Goal: Information Seeking & Learning: Learn about a topic

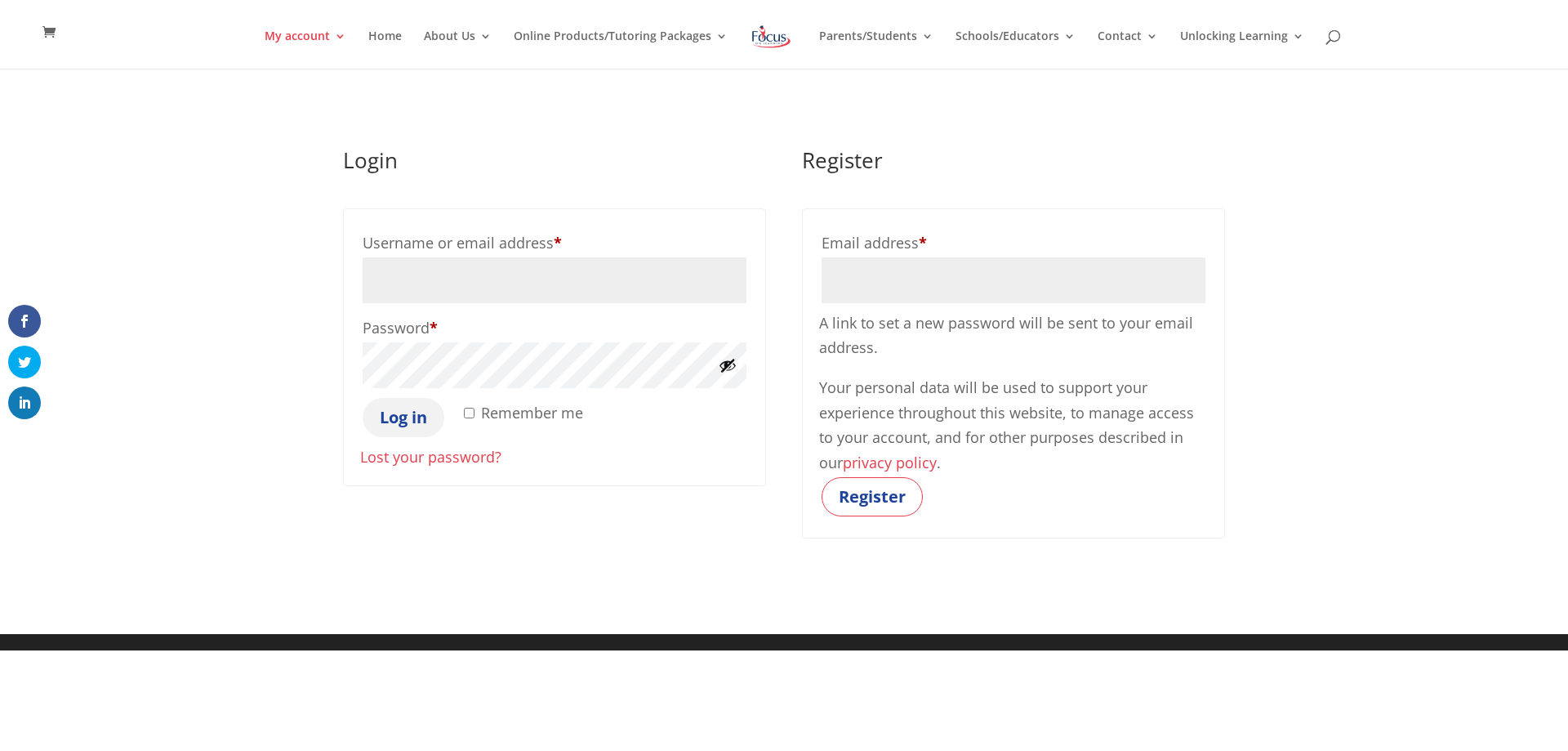
type input "marquinot@sullivaneagles.org"
click at [413, 421] on button "Log in" at bounding box center [403, 418] width 82 height 40
click at [471, 406] on label "Remember me" at bounding box center [522, 413] width 123 height 30
click at [471, 408] on input "Remember me" at bounding box center [469, 413] width 11 height 11
checkbox input "true"
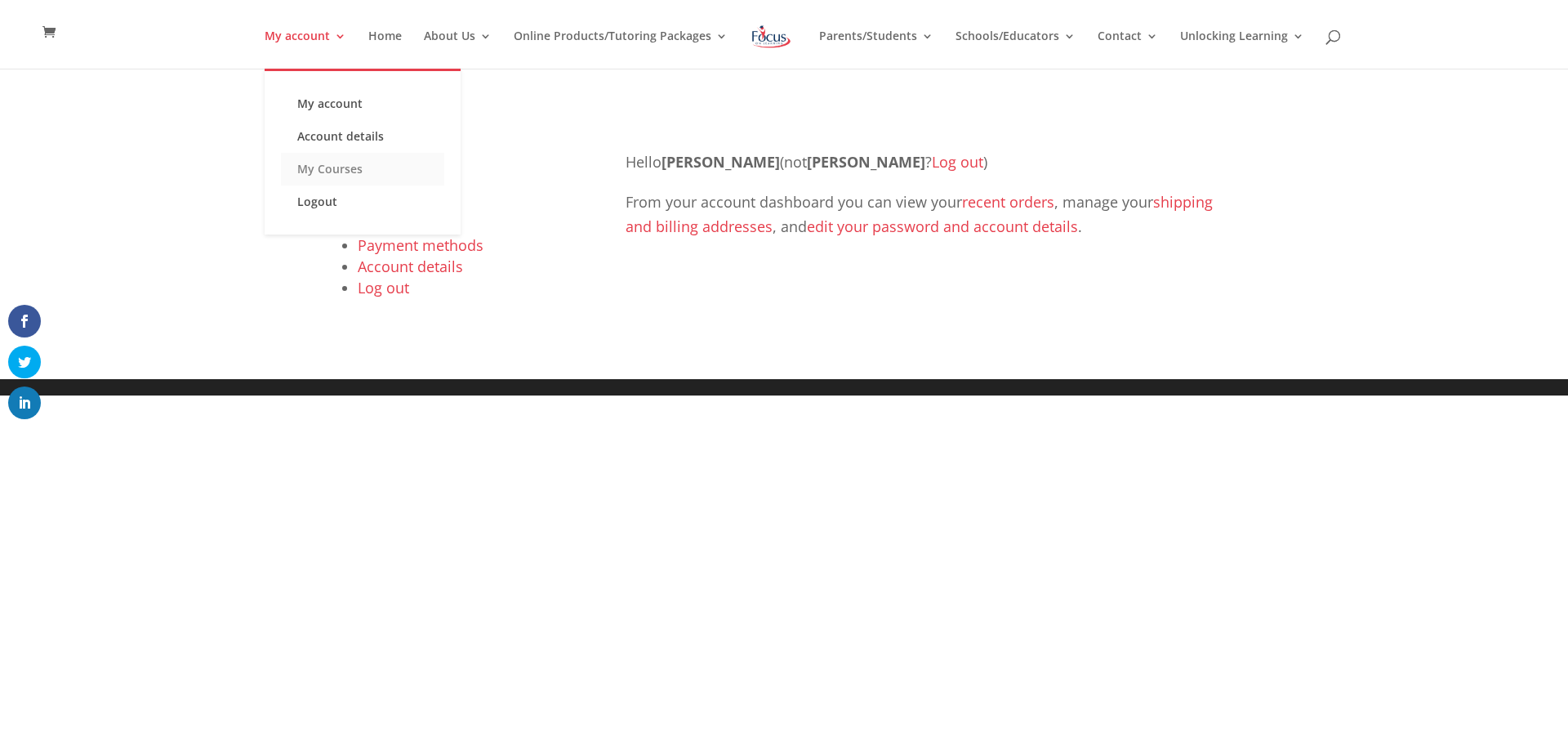
click at [325, 172] on link "My Courses" at bounding box center [363, 169] width 163 height 33
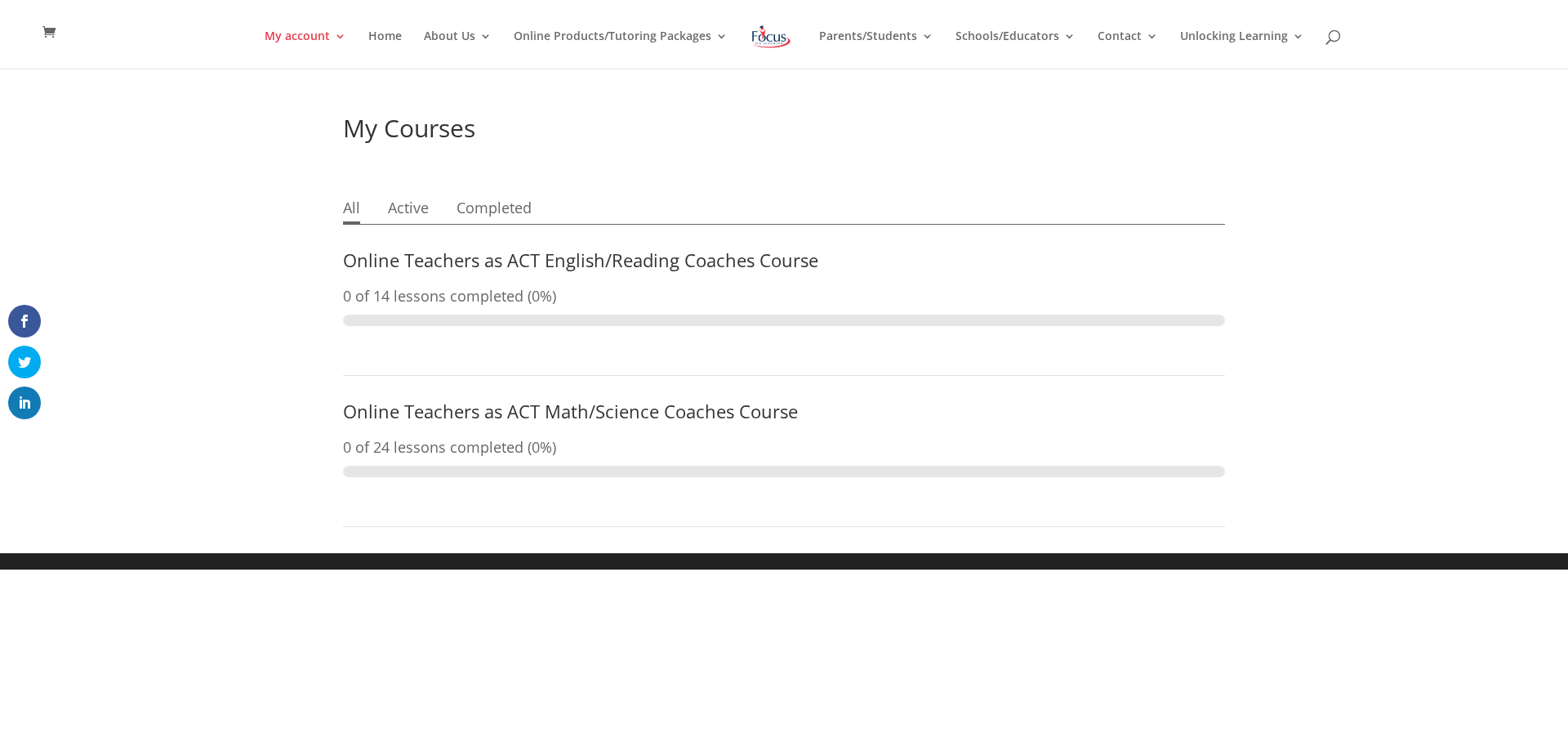
click at [702, 256] on link "Online Teachers as ACT English/Reading Coaches Course" at bounding box center [580, 260] width 475 height 25
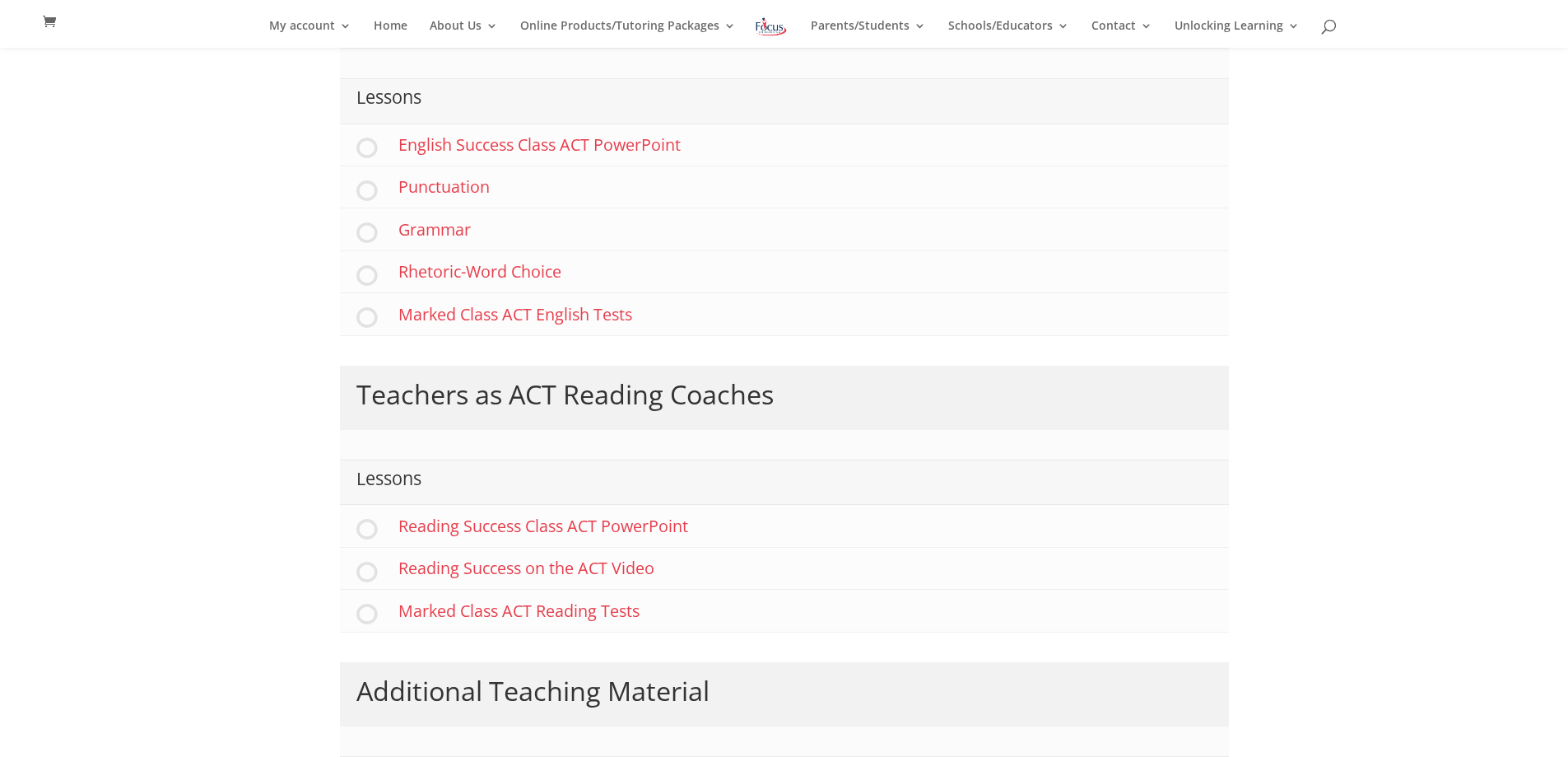
scroll to position [593, 0]
click at [442, 188] on link "Punctuation" at bounding box center [784, 188] width 889 height 42
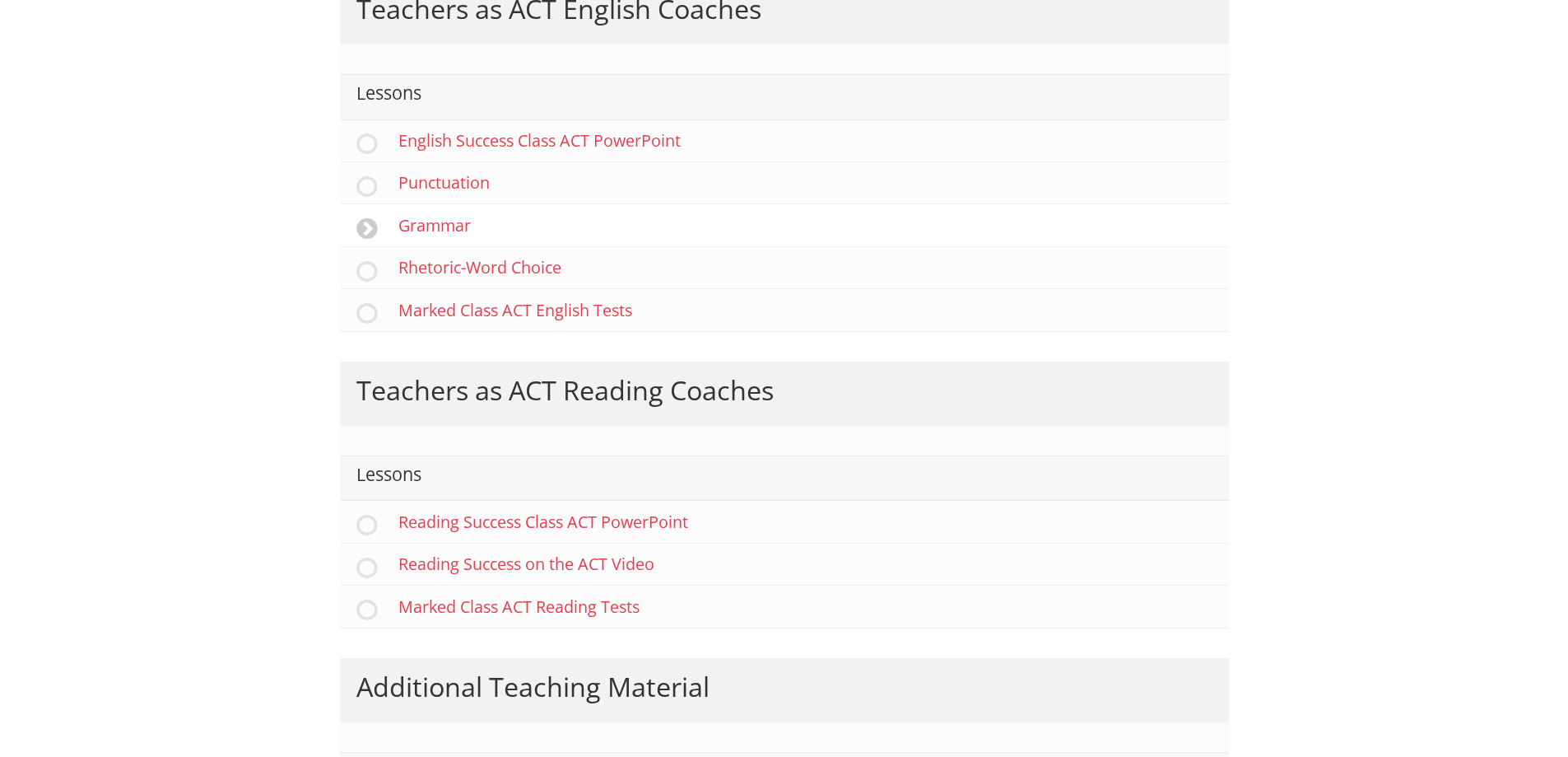
scroll to position [598, 0]
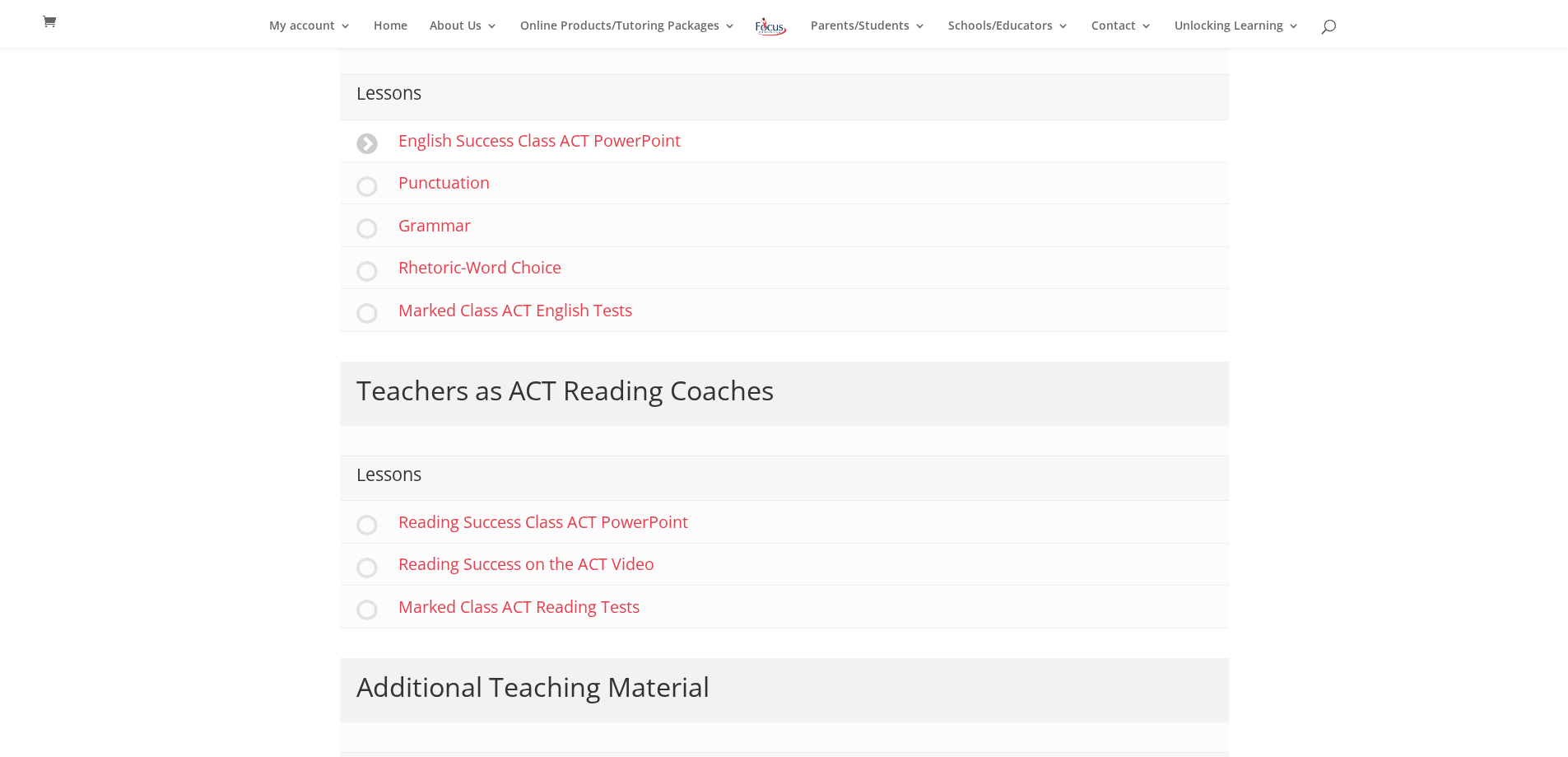
click at [576, 140] on link "English Success Class ACT PowerPoint" at bounding box center [784, 141] width 889 height 42
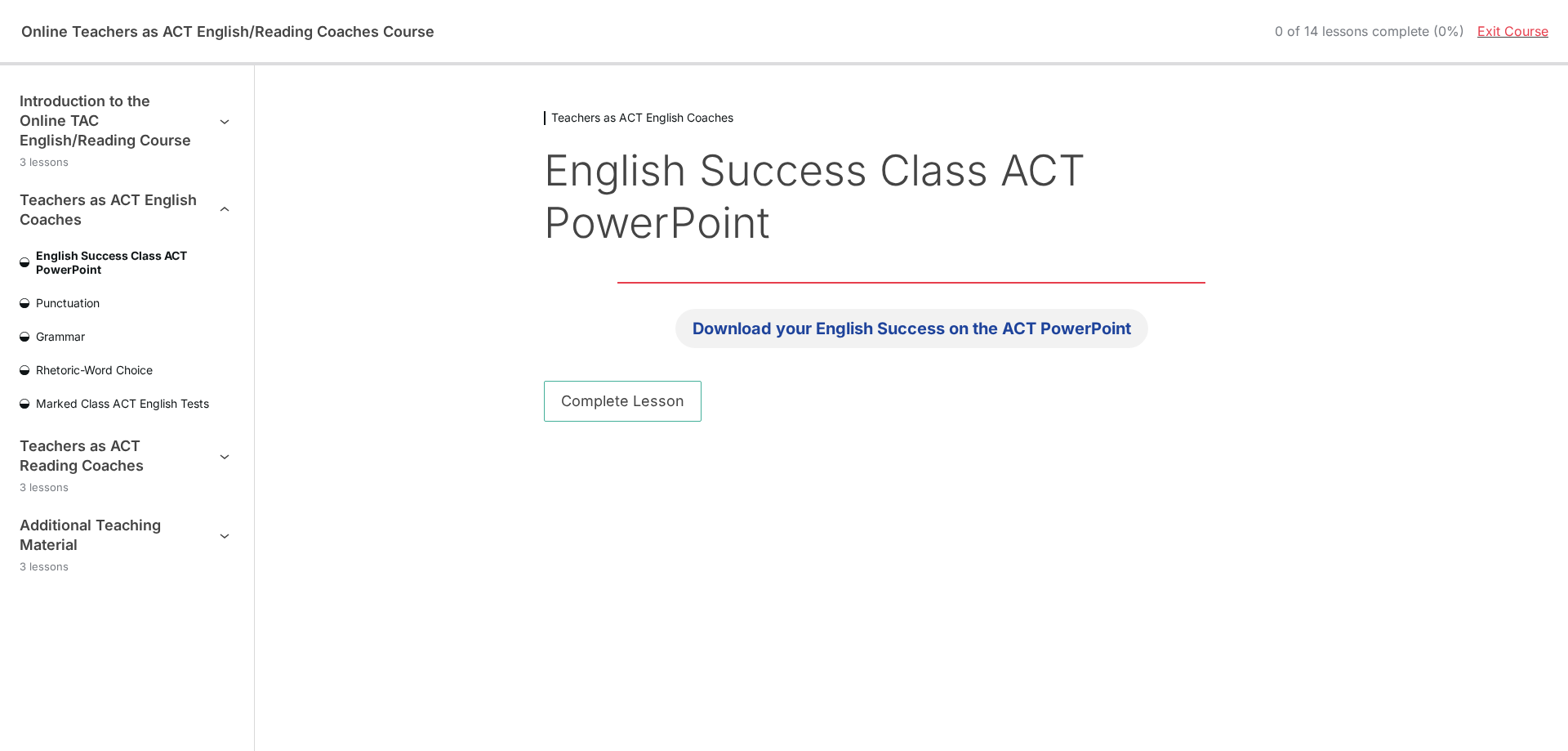
click at [1027, 309] on link "Download your English Success on the ACT PowerPoint" at bounding box center [912, 329] width 473 height 40
click at [217, 530] on icon "Course outline" at bounding box center [225, 535] width 20 height 20
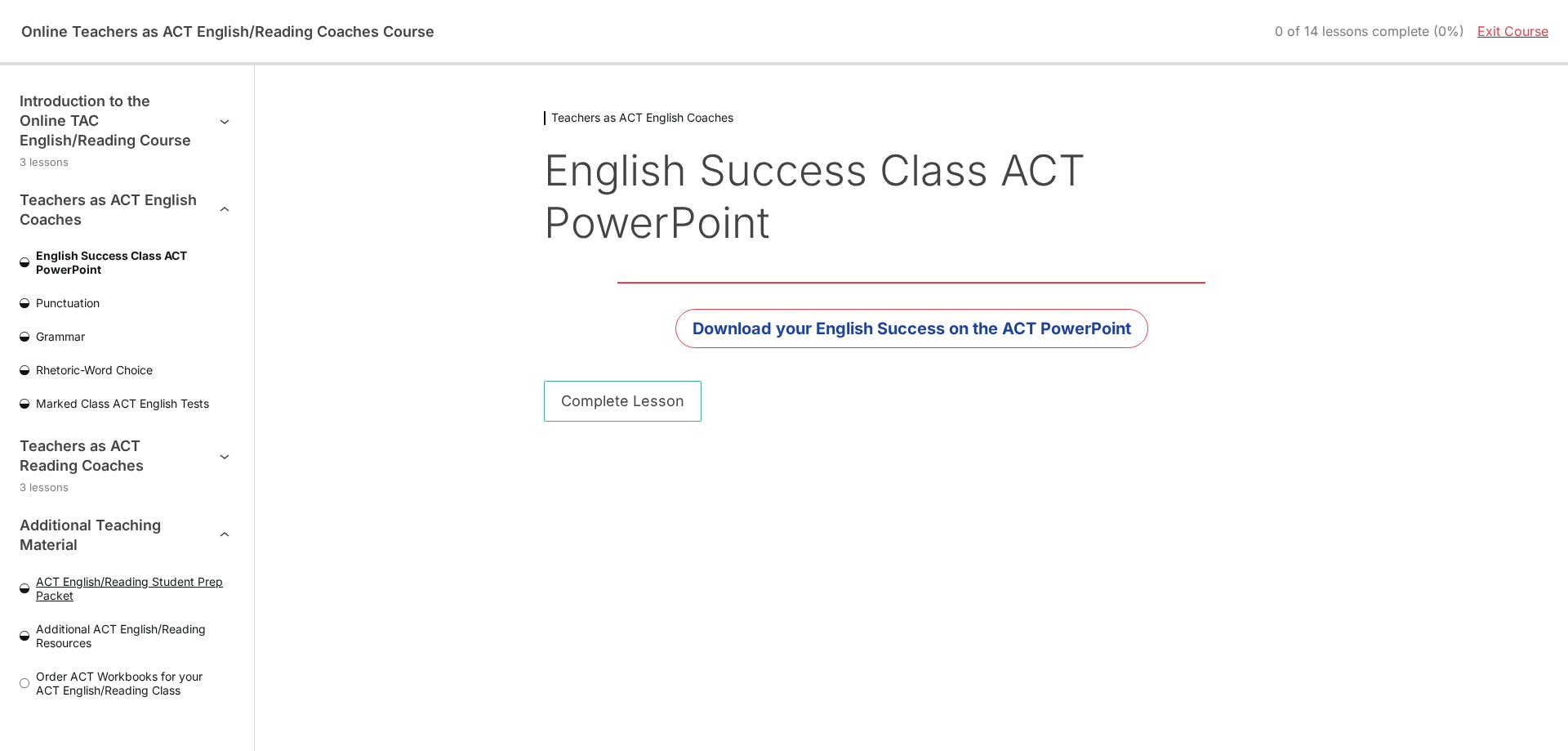
click at [52, 582] on span "ACT English/Reading Student Prep Packet" at bounding box center [132, 589] width 205 height 28
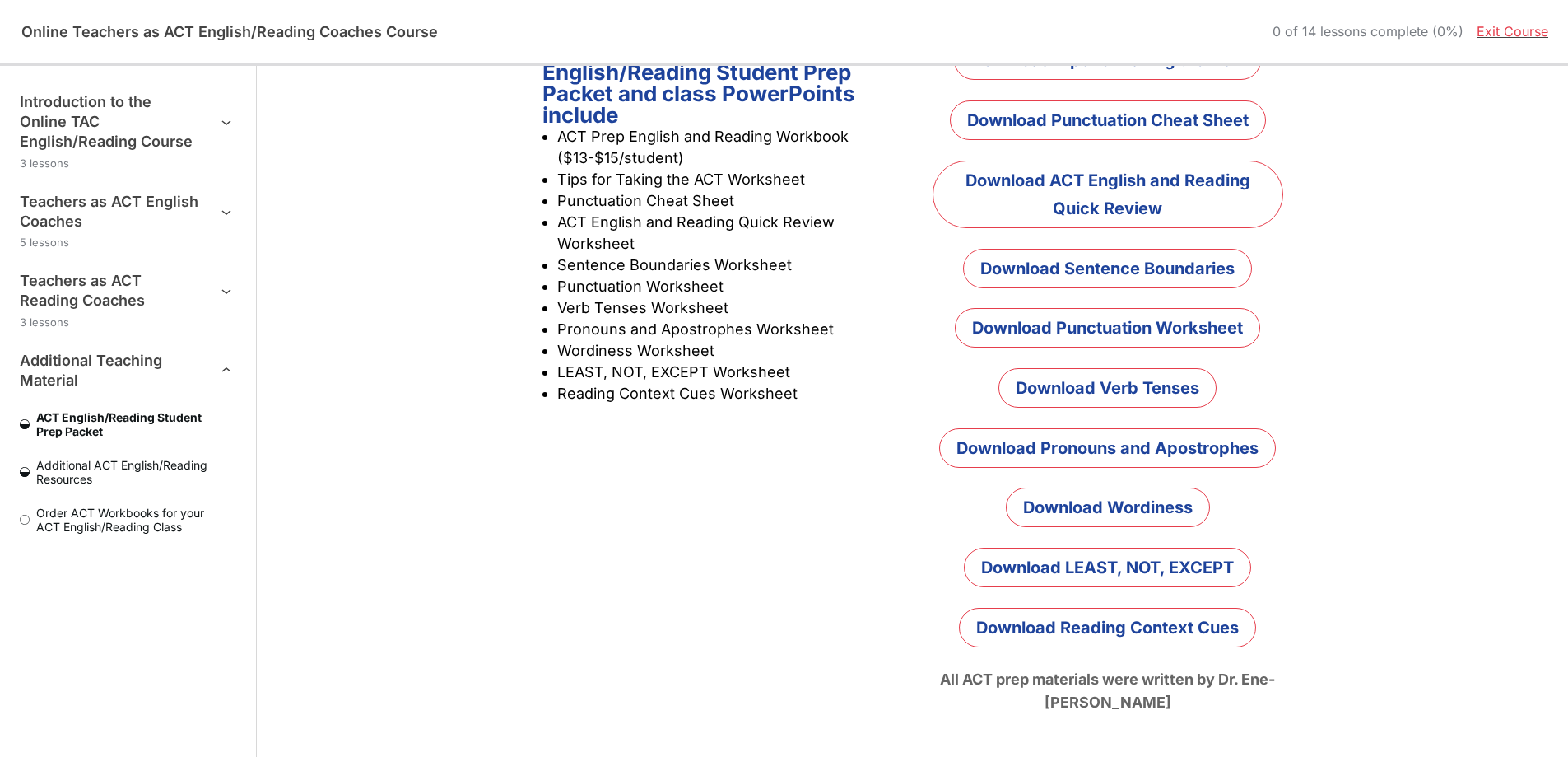
scroll to position [461, 0]
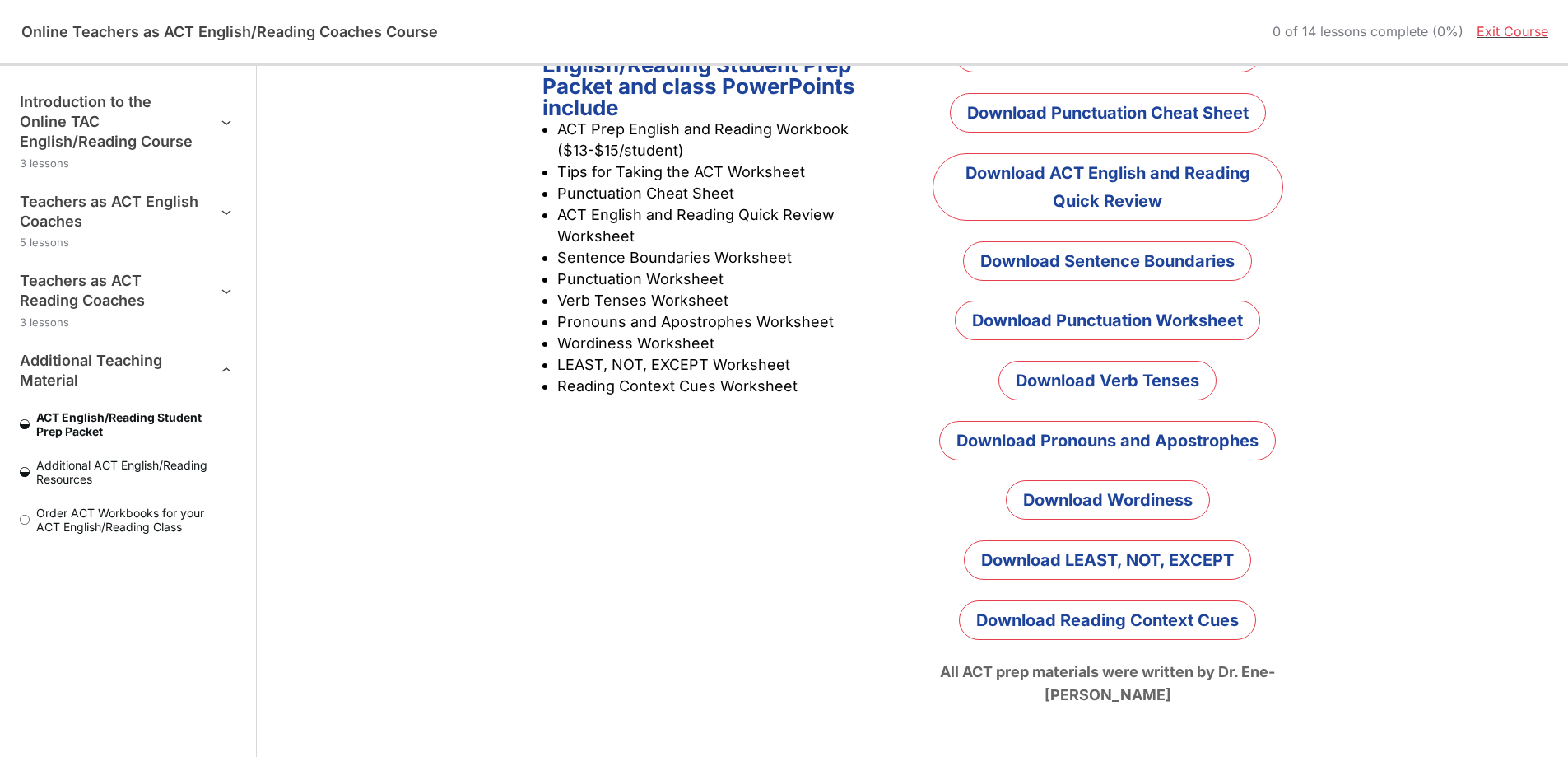
click at [1501, 34] on link "Exit Course" at bounding box center [1512, 32] width 71 height 17
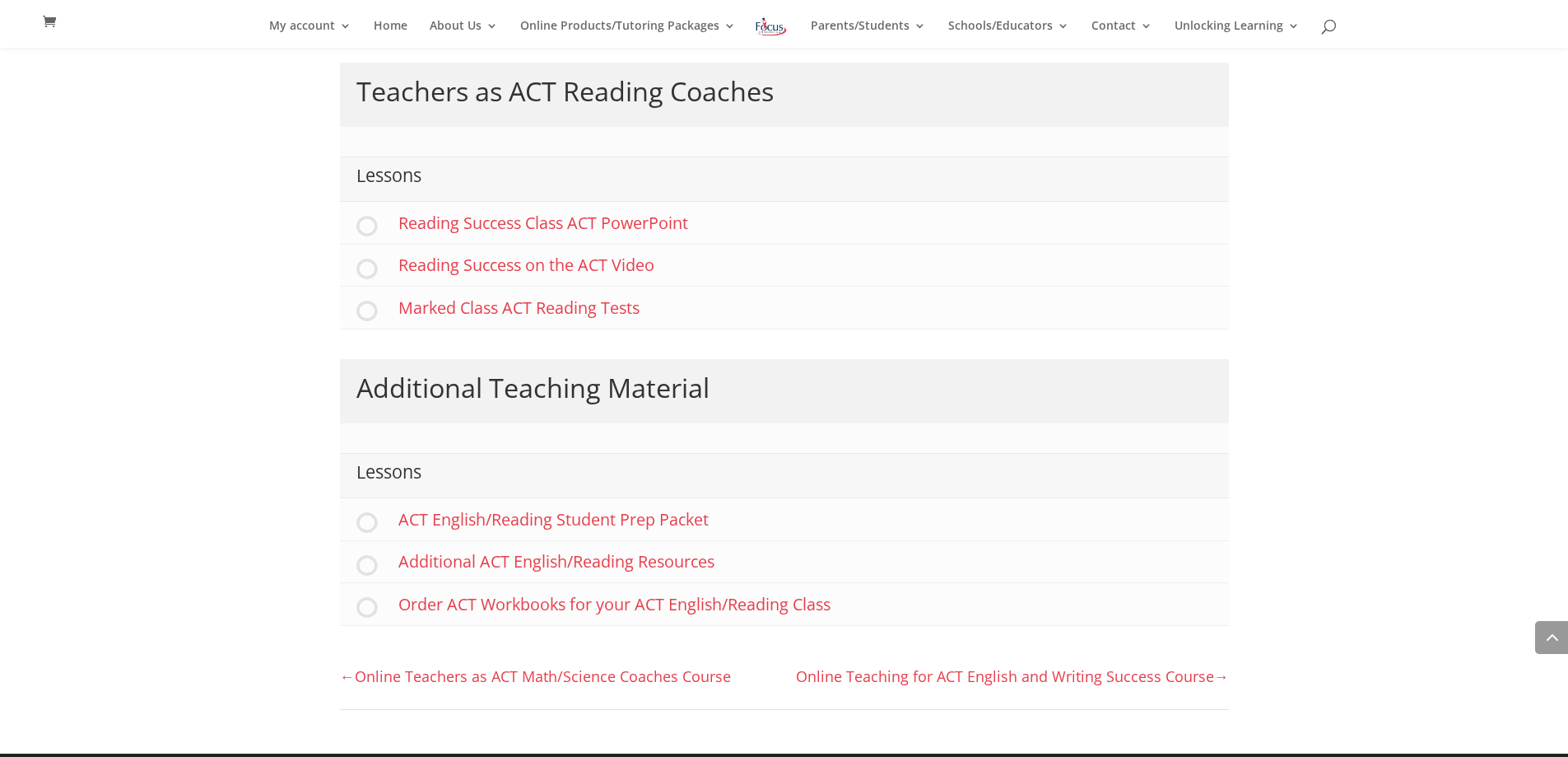
scroll to position [910, 0]
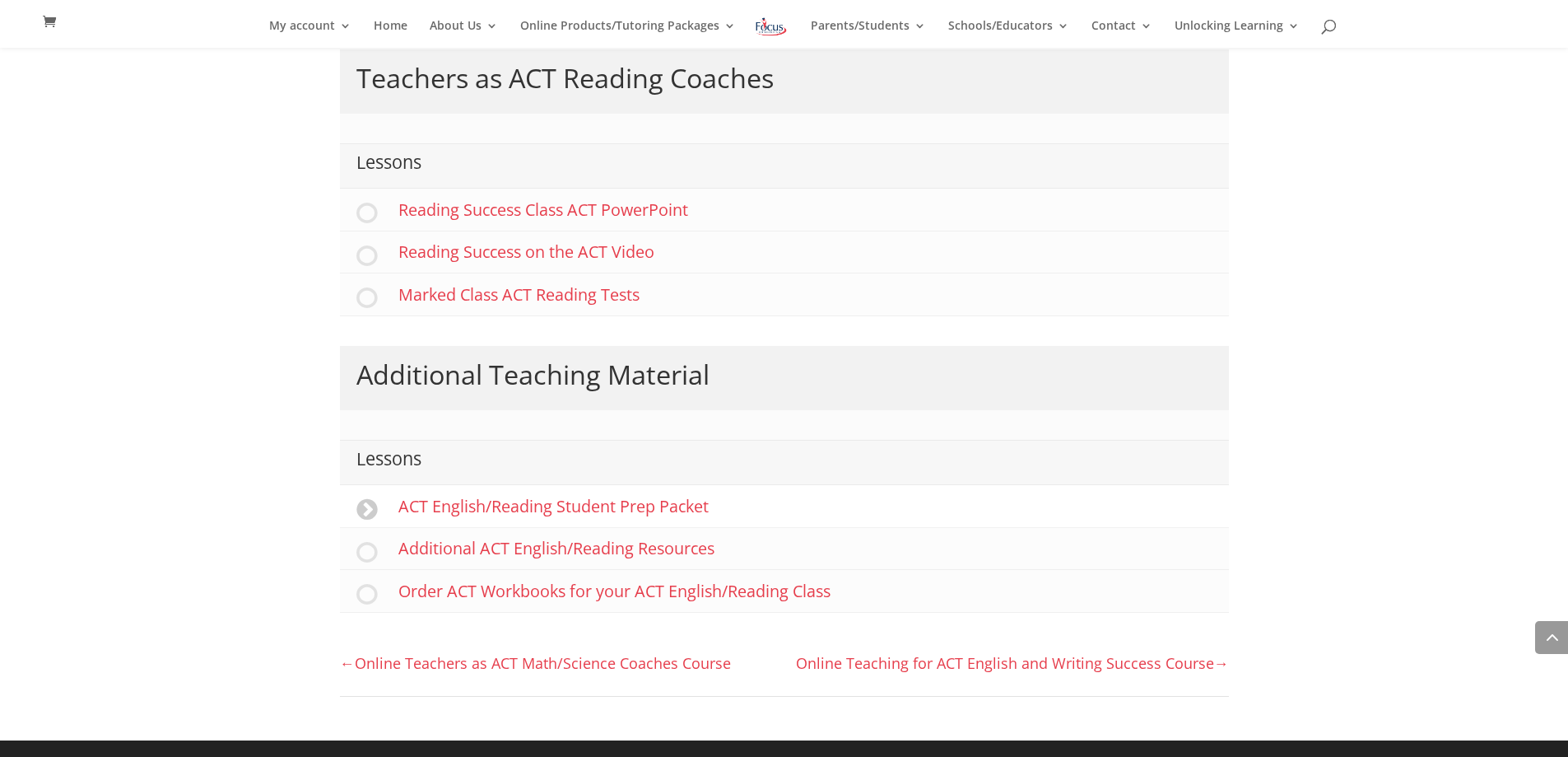
click at [589, 503] on link "ACT English/Reading Student Prep Packet" at bounding box center [784, 506] width 889 height 42
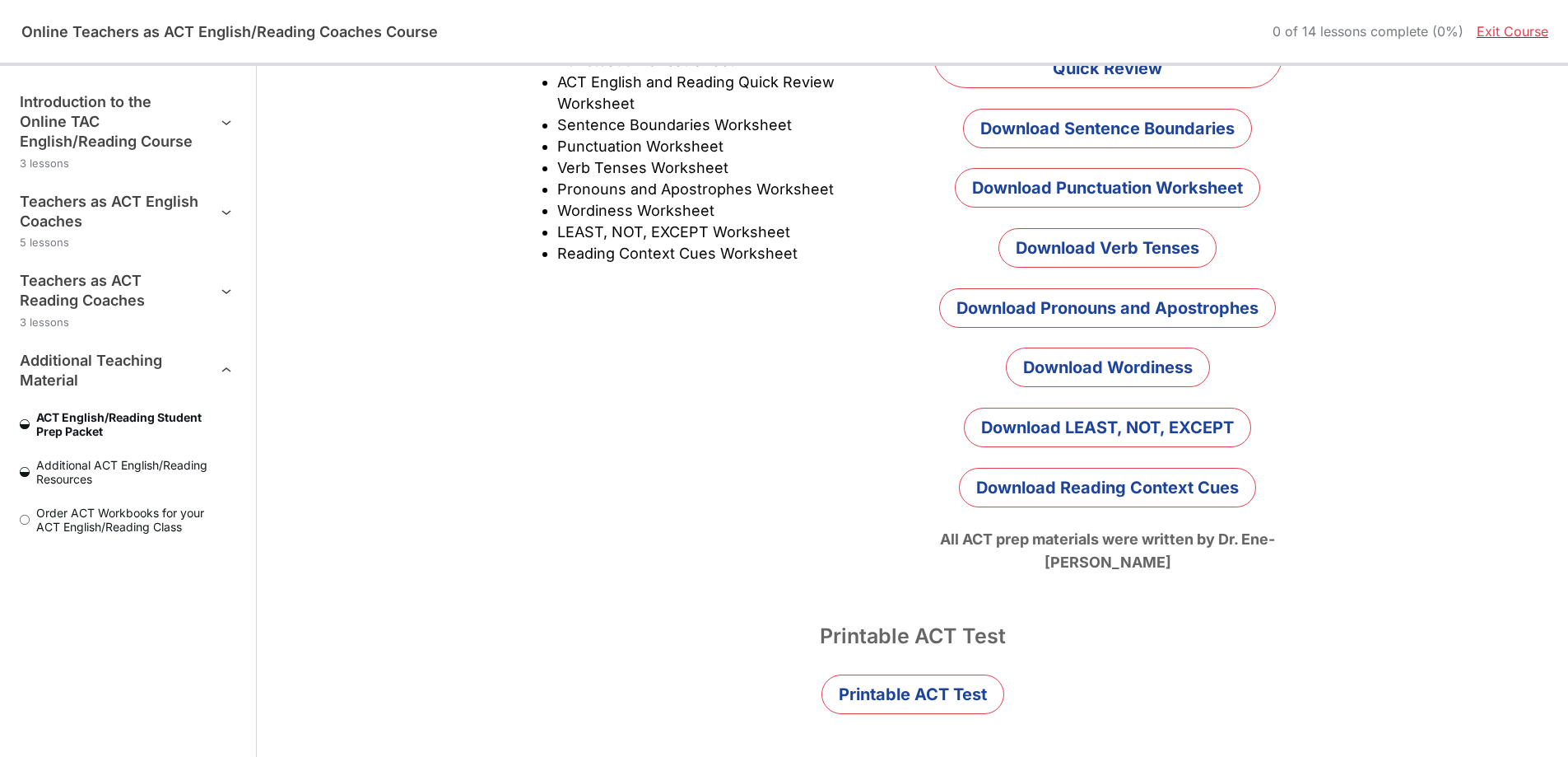
scroll to position [593, 0]
